Goal: Check status

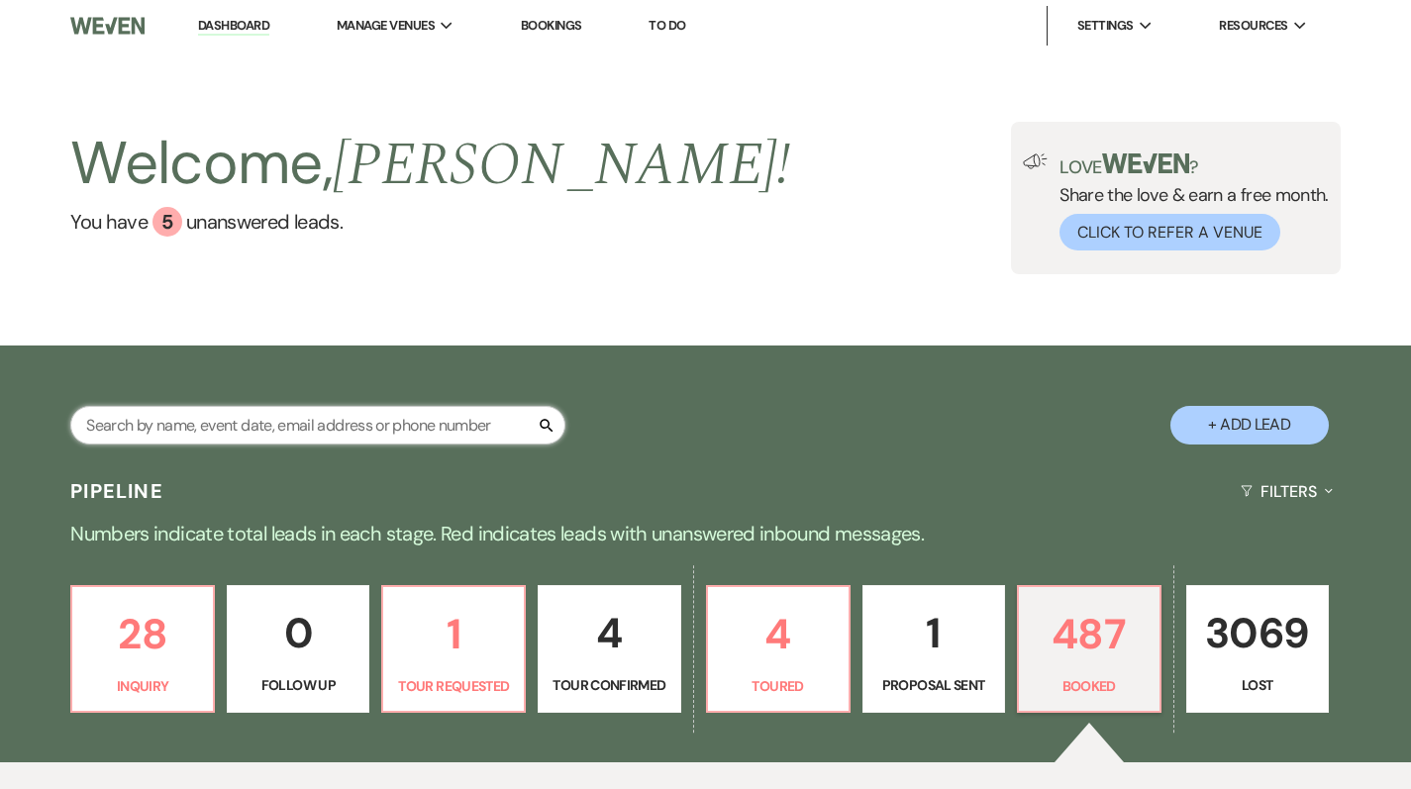
click at [361, 406] on input "text" at bounding box center [317, 425] width 495 height 39
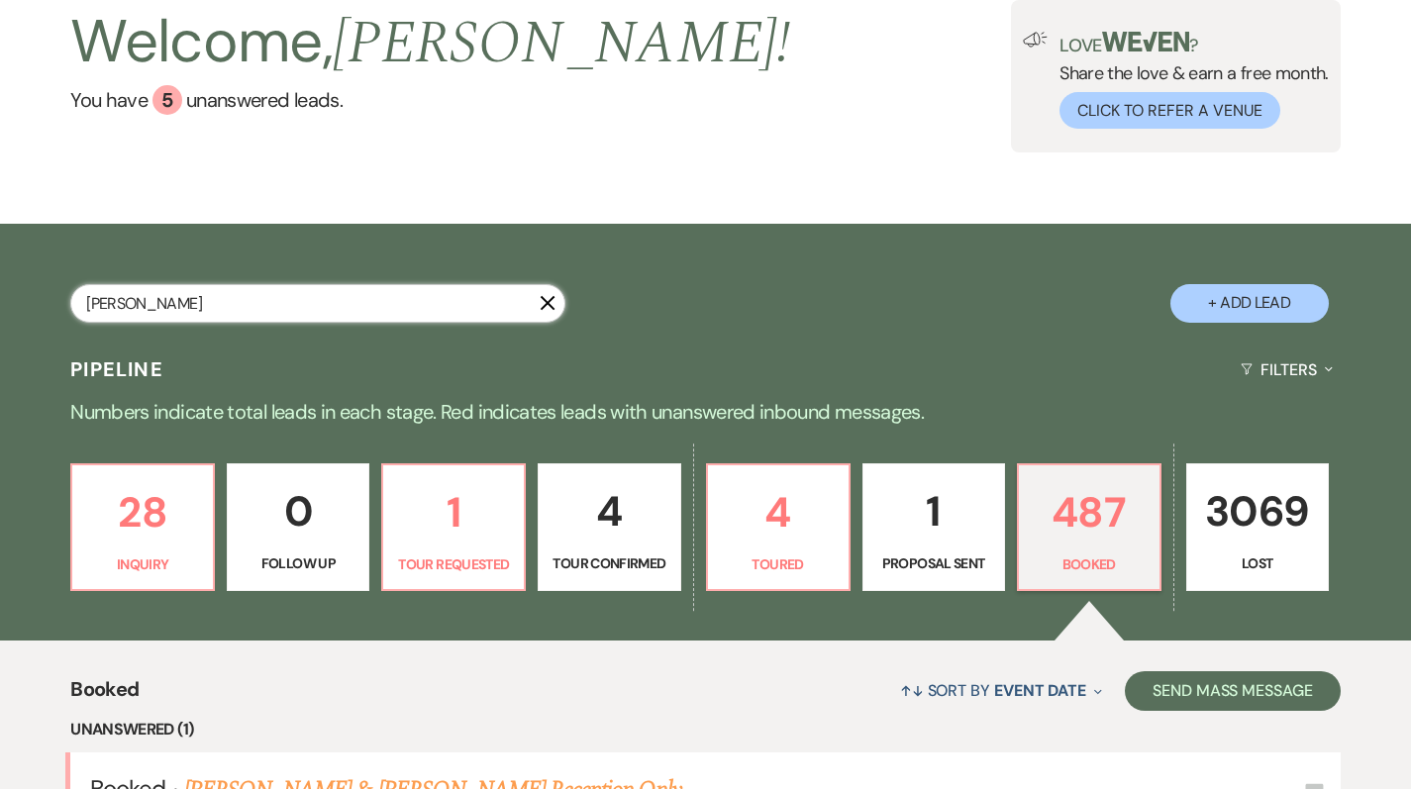
type input "[PERSON_NAME]"
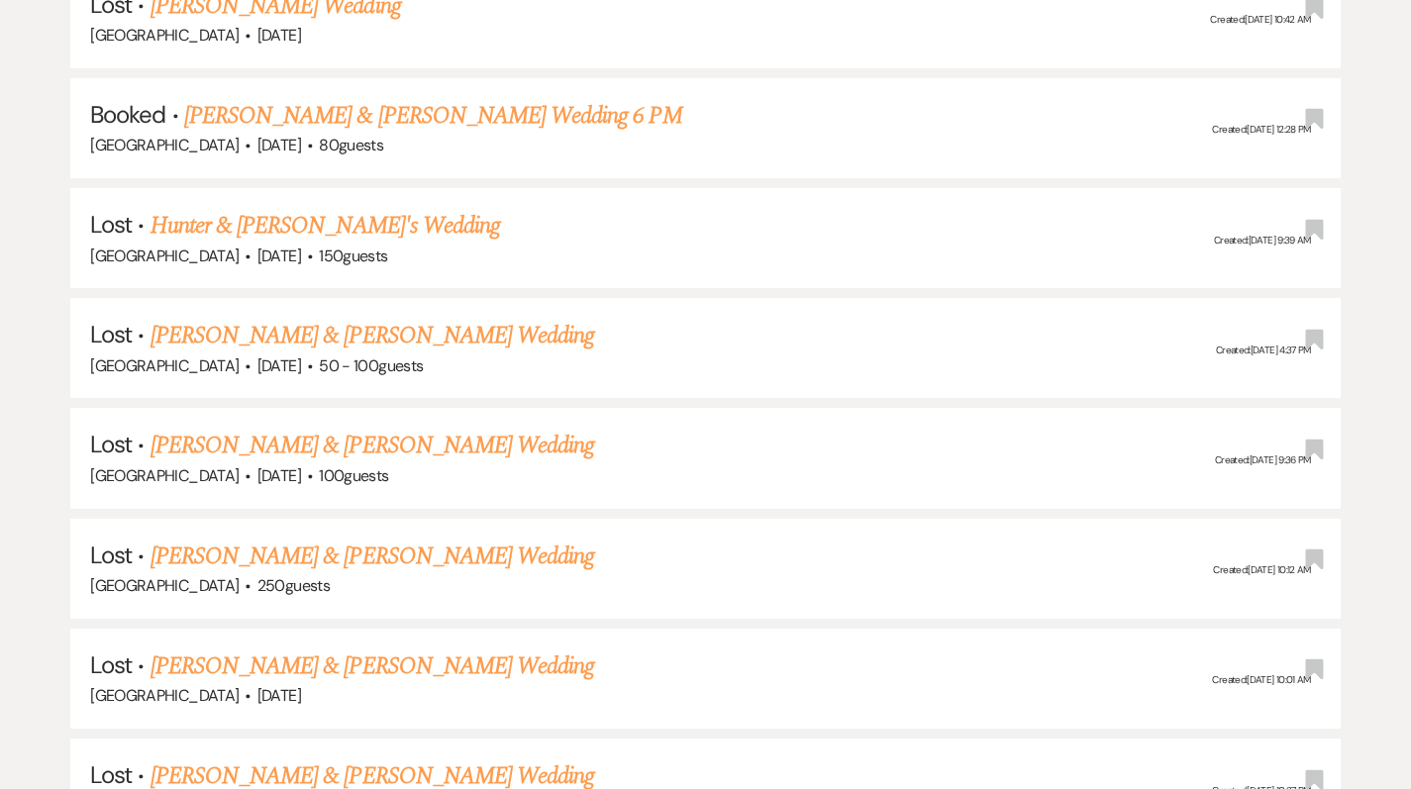
scroll to position [1700, 0]
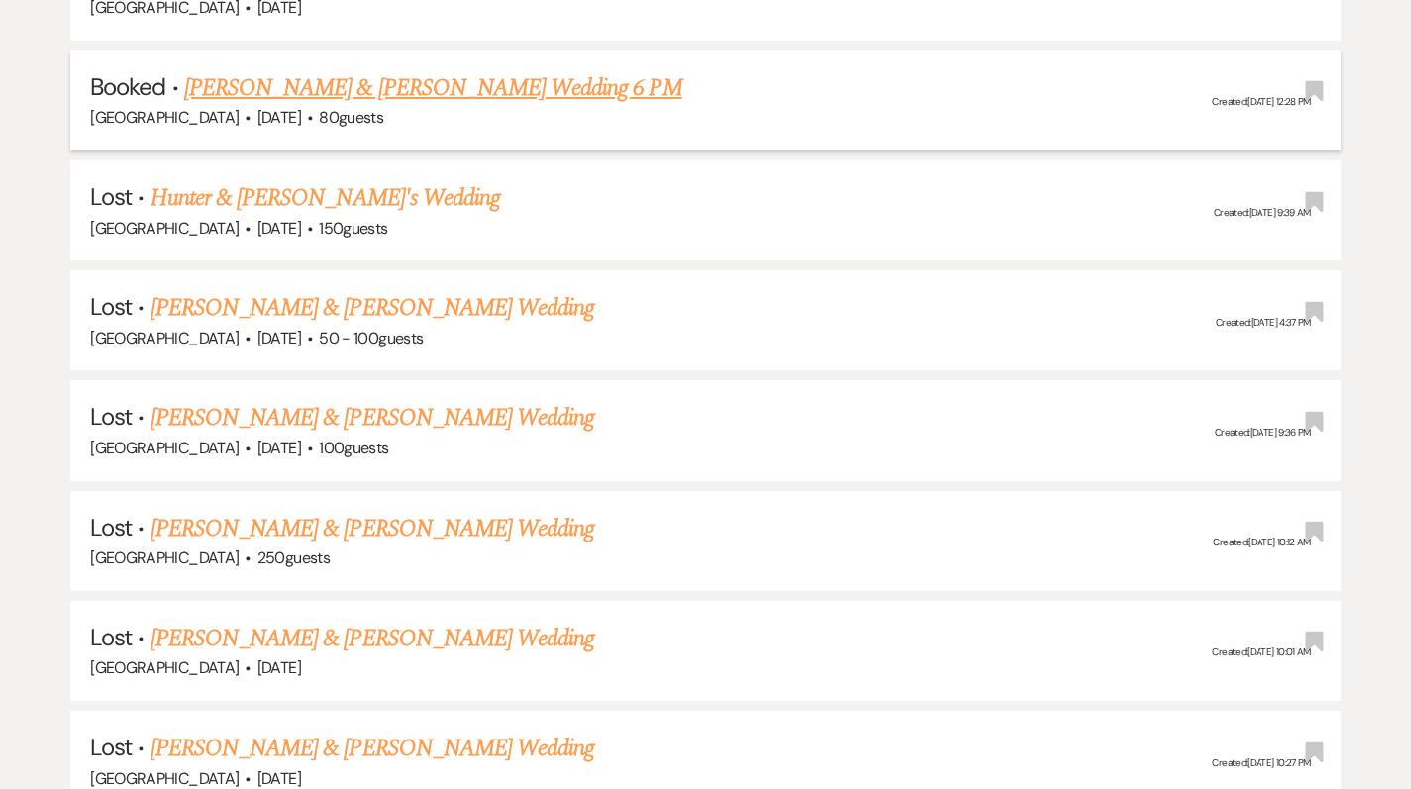
click at [287, 85] on link "[PERSON_NAME] & [PERSON_NAME] Wedding 6 PM" at bounding box center [433, 88] width 498 height 36
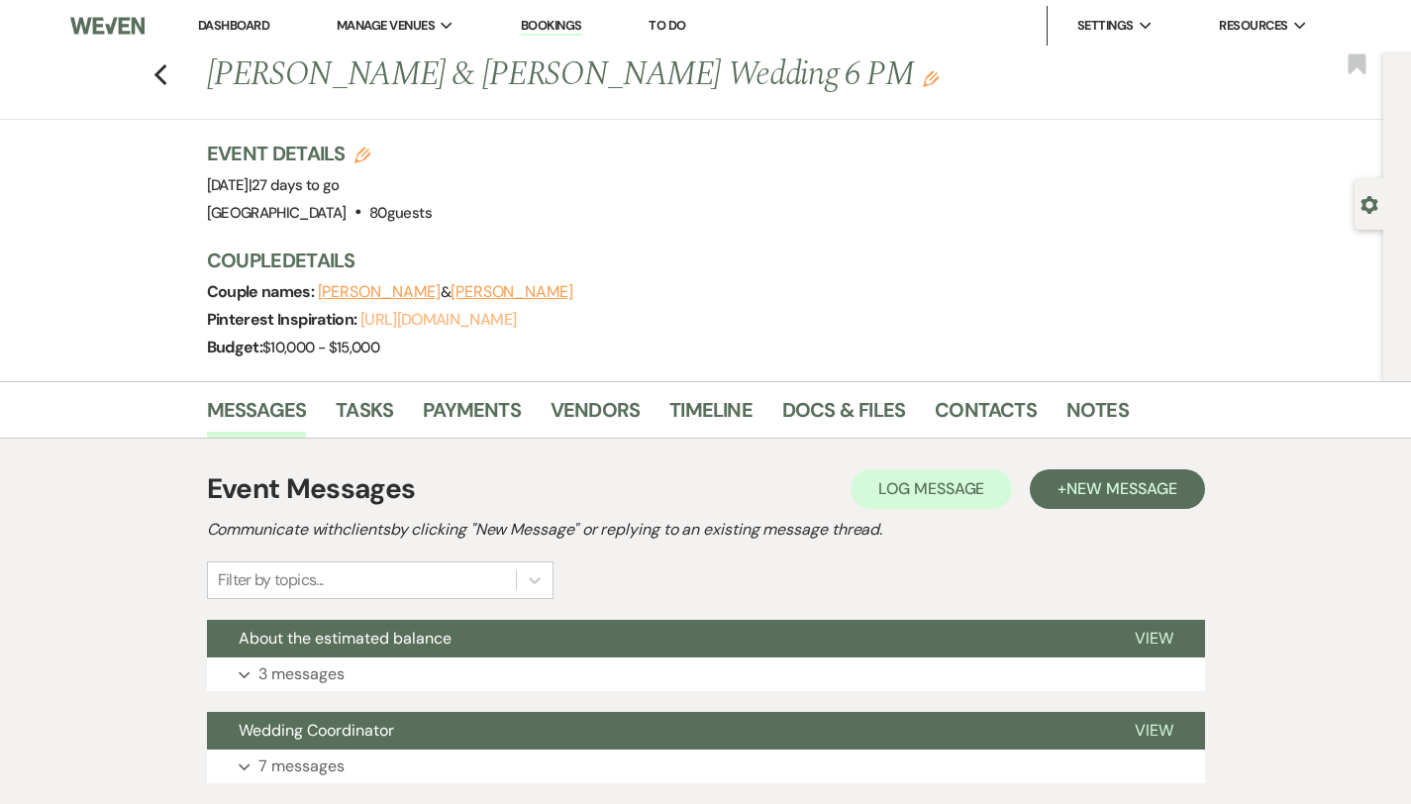
click at [413, 315] on link "[URL][DOMAIN_NAME]" at bounding box center [437, 319] width 155 height 21
